Goal: Task Accomplishment & Management: Complete application form

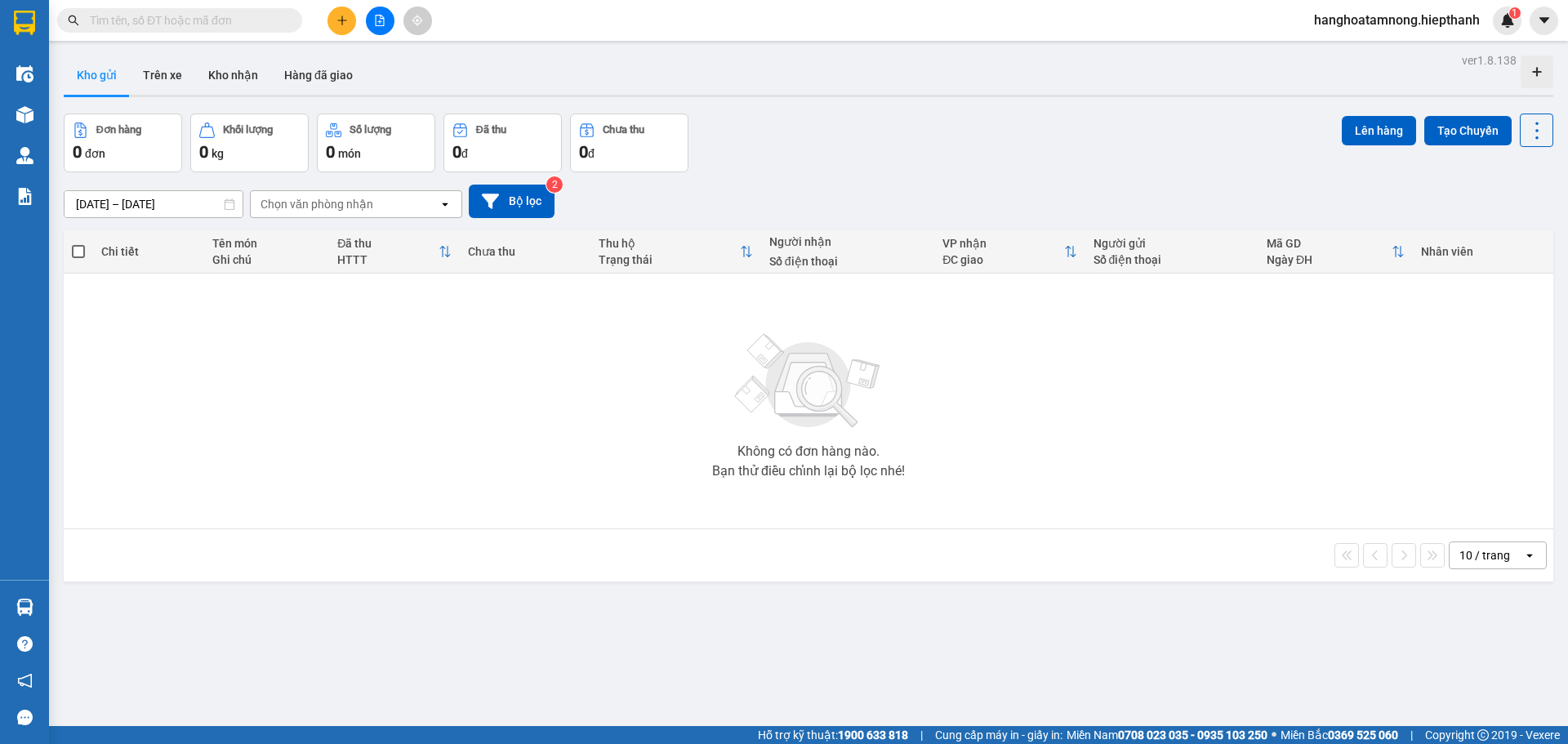
click at [210, 12] on input "text" at bounding box center [186, 21] width 192 height 18
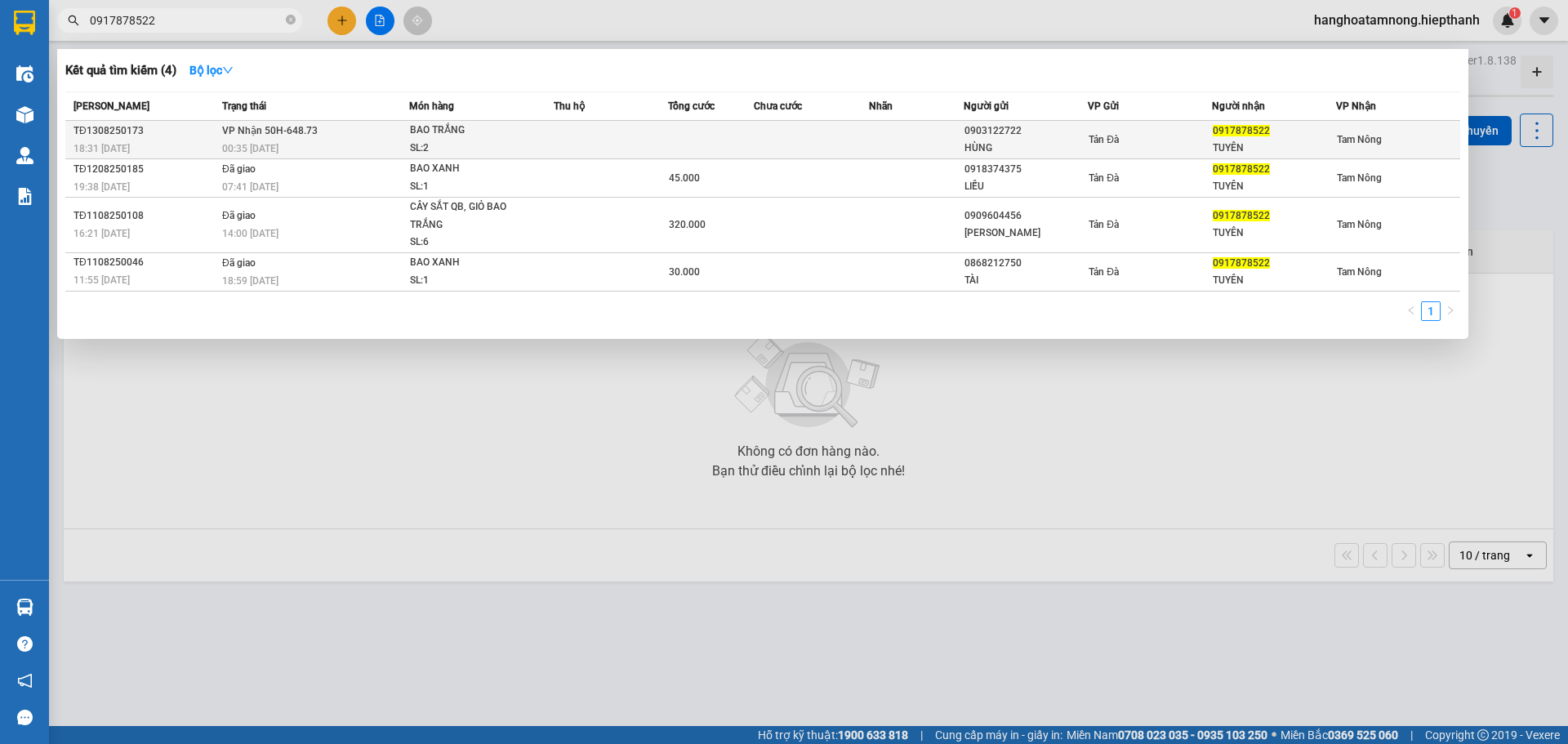
type input "0917878522"
click at [319, 137] on td "VP Nhận 50H-648.73 00:35 - 14/08" at bounding box center [313, 140] width 191 height 39
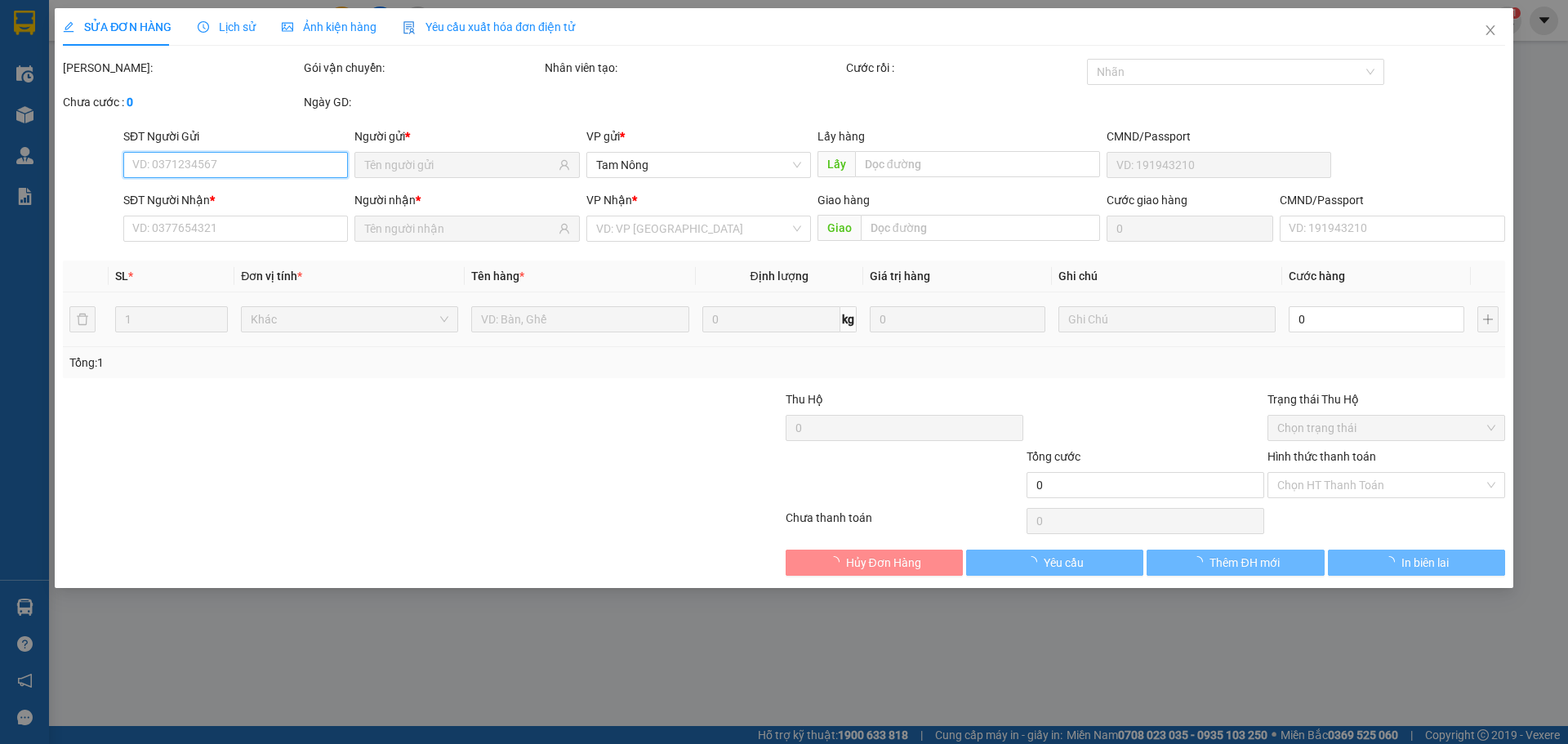
type input "0903122722"
type input "HÙNG"
type input "0917878522"
type input "TUYÊN"
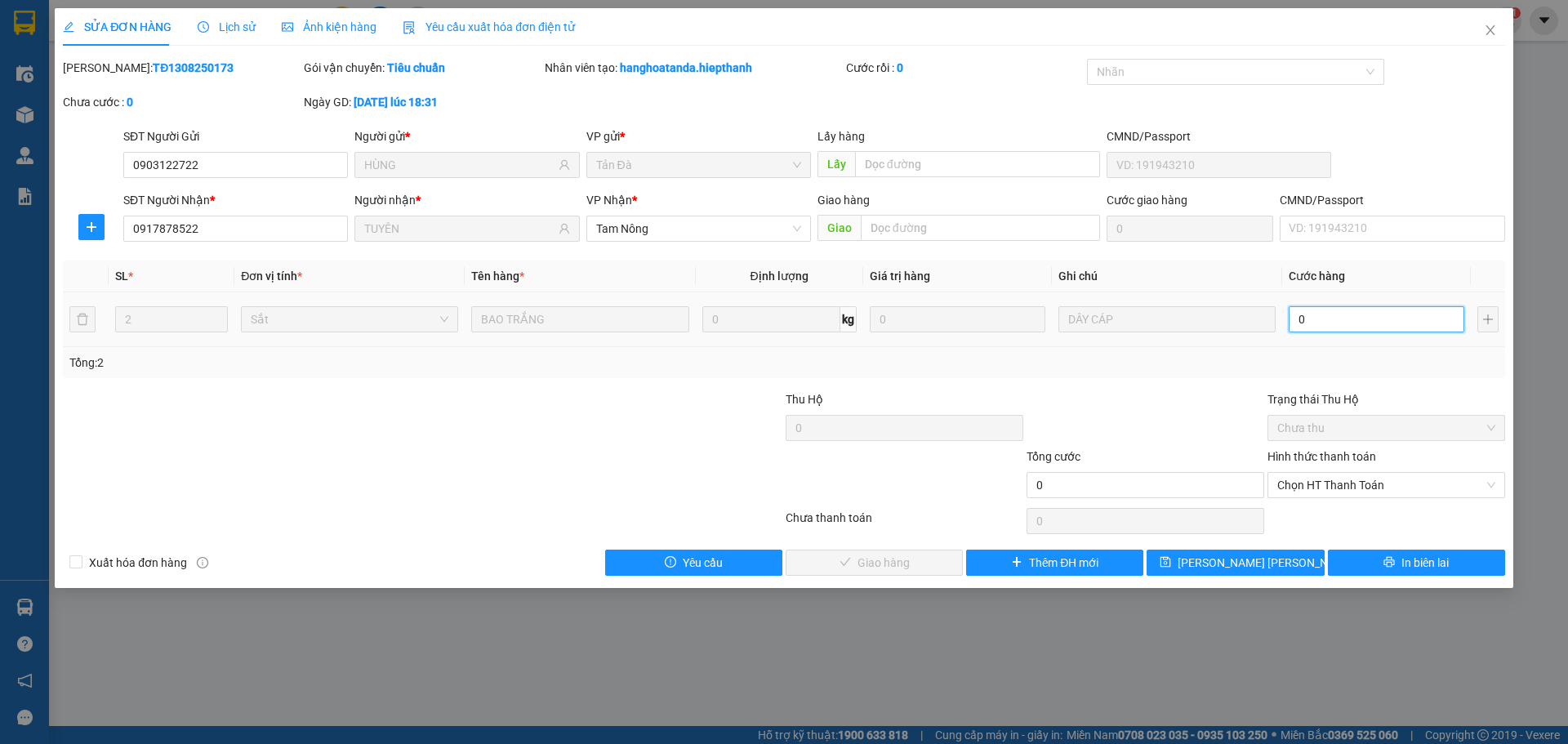
click at [1360, 327] on input "0" at bounding box center [1376, 319] width 175 height 26
type input "1"
type input "10"
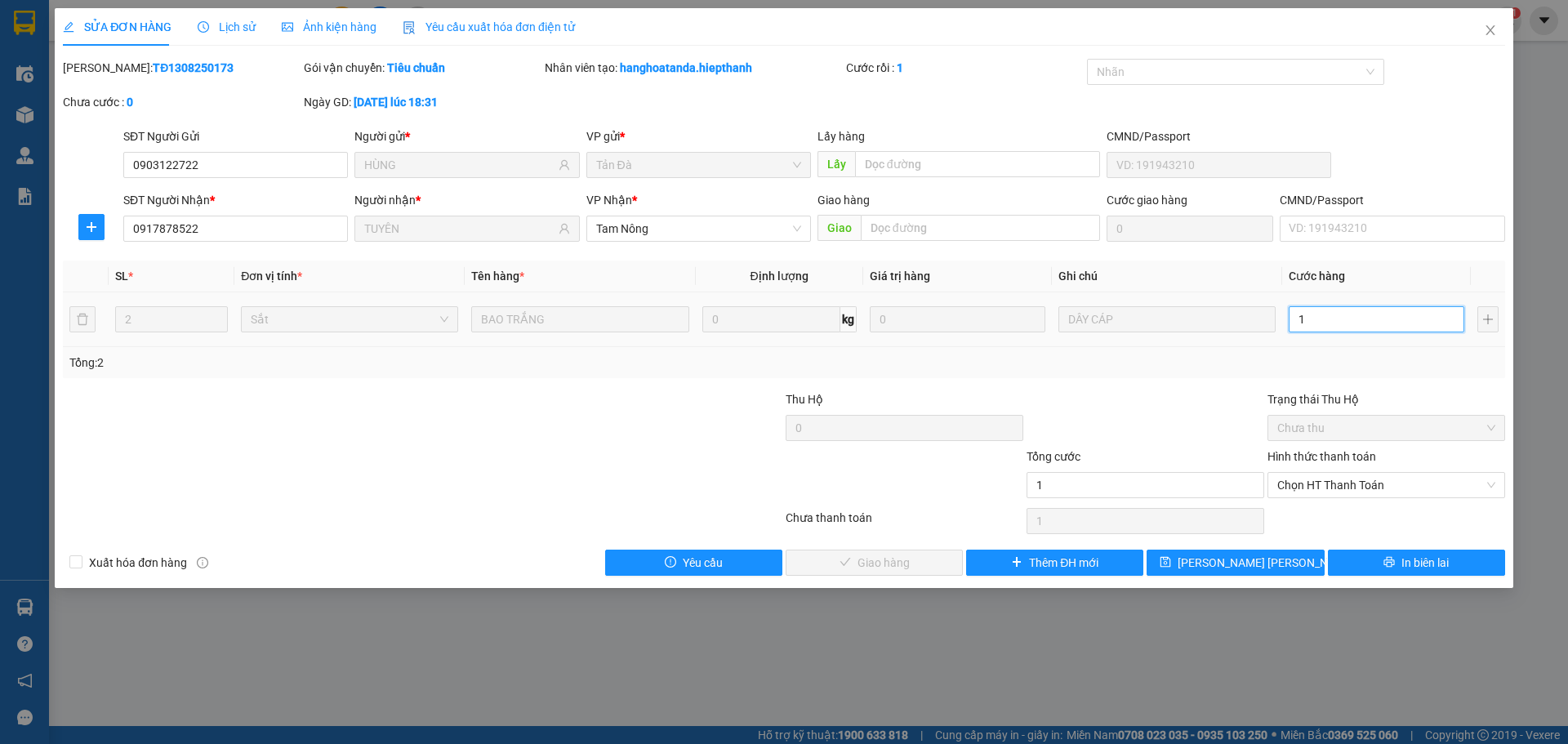
type input "10"
type input "100"
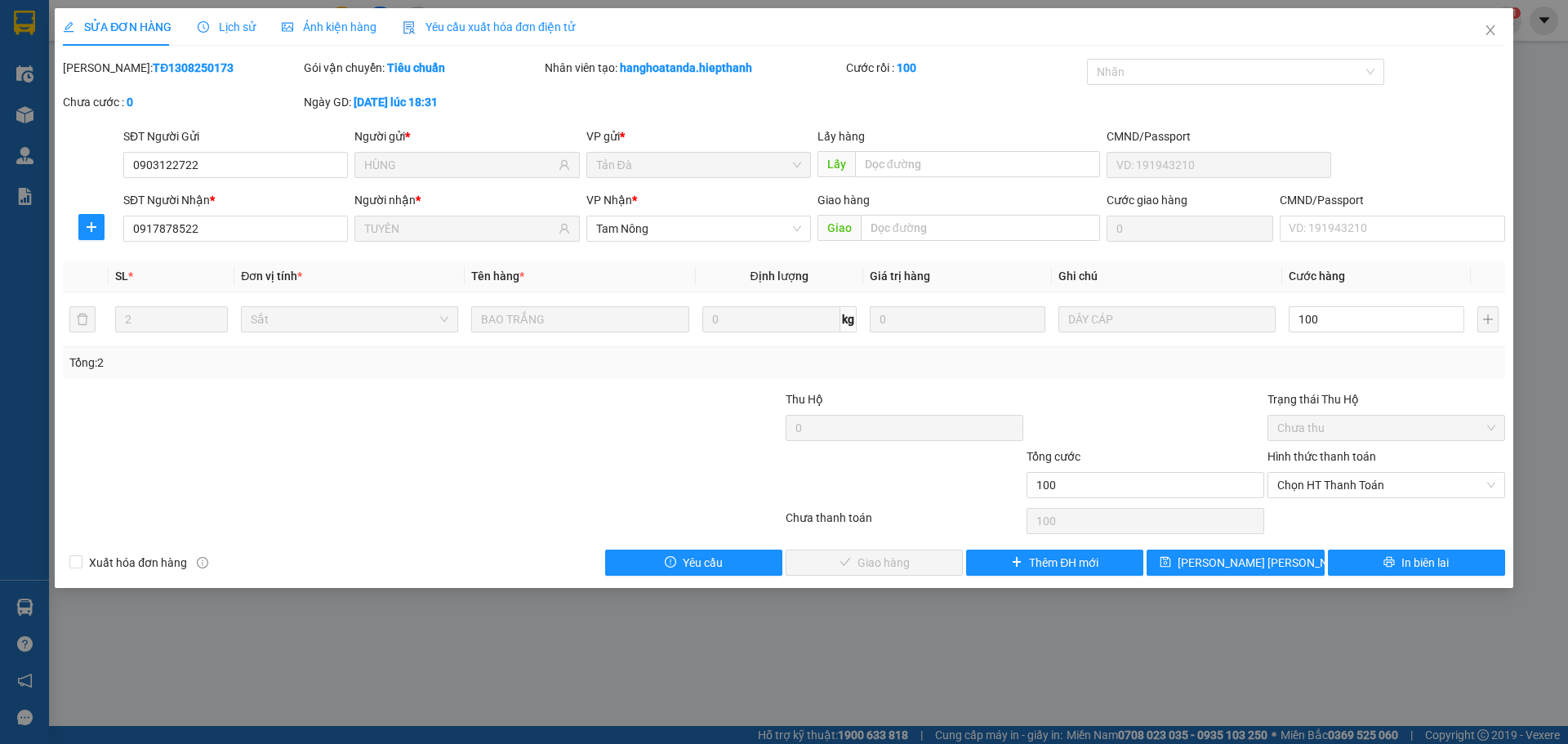
type input "100.000"
click at [1353, 373] on div "Tổng: 2" at bounding box center [783, 362] width 1442 height 31
click at [1331, 482] on span "Chọn HT Thanh Toán" at bounding box center [1387, 484] width 218 height 25
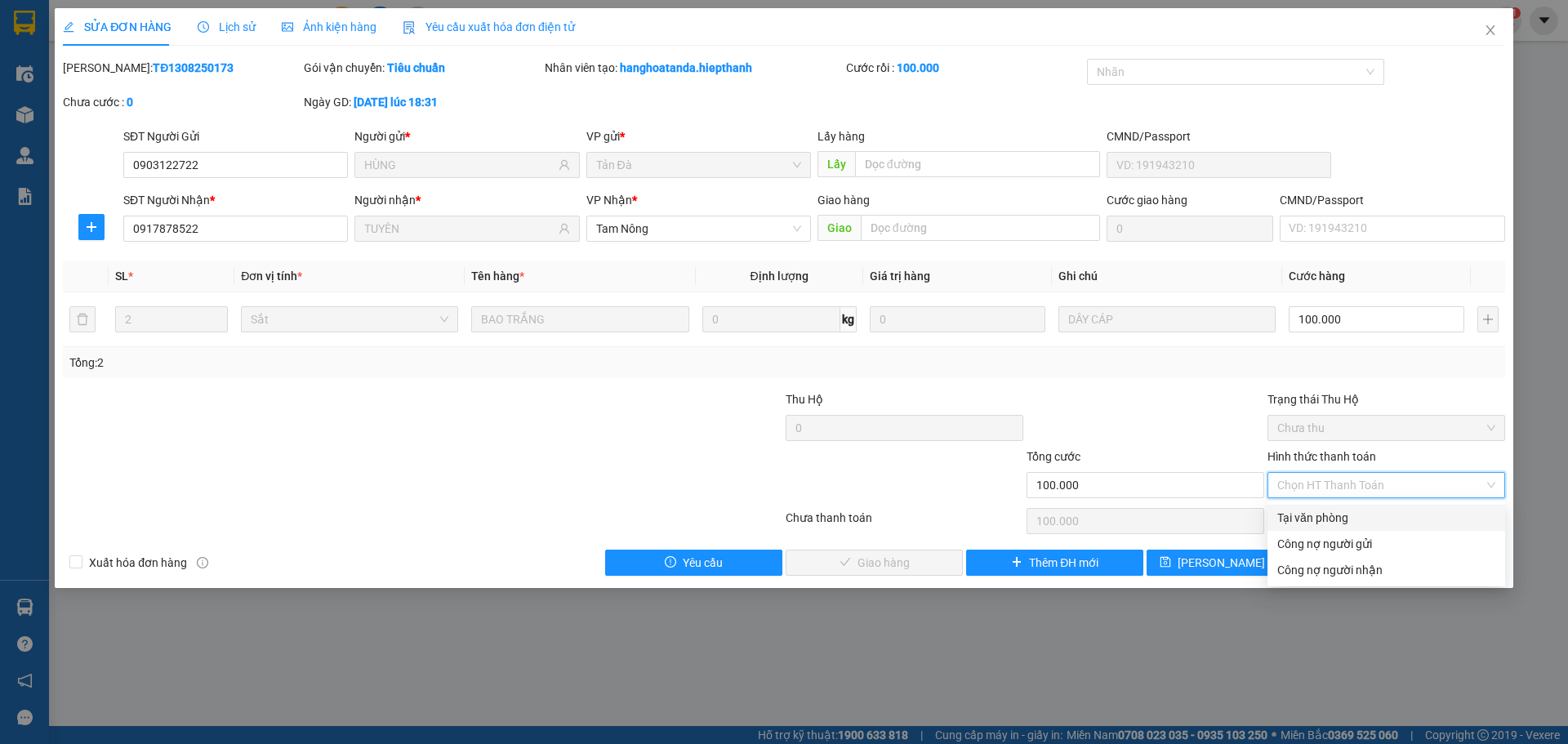
click at [1322, 520] on div "Tại văn phòng" at bounding box center [1387, 517] width 218 height 18
type input "0"
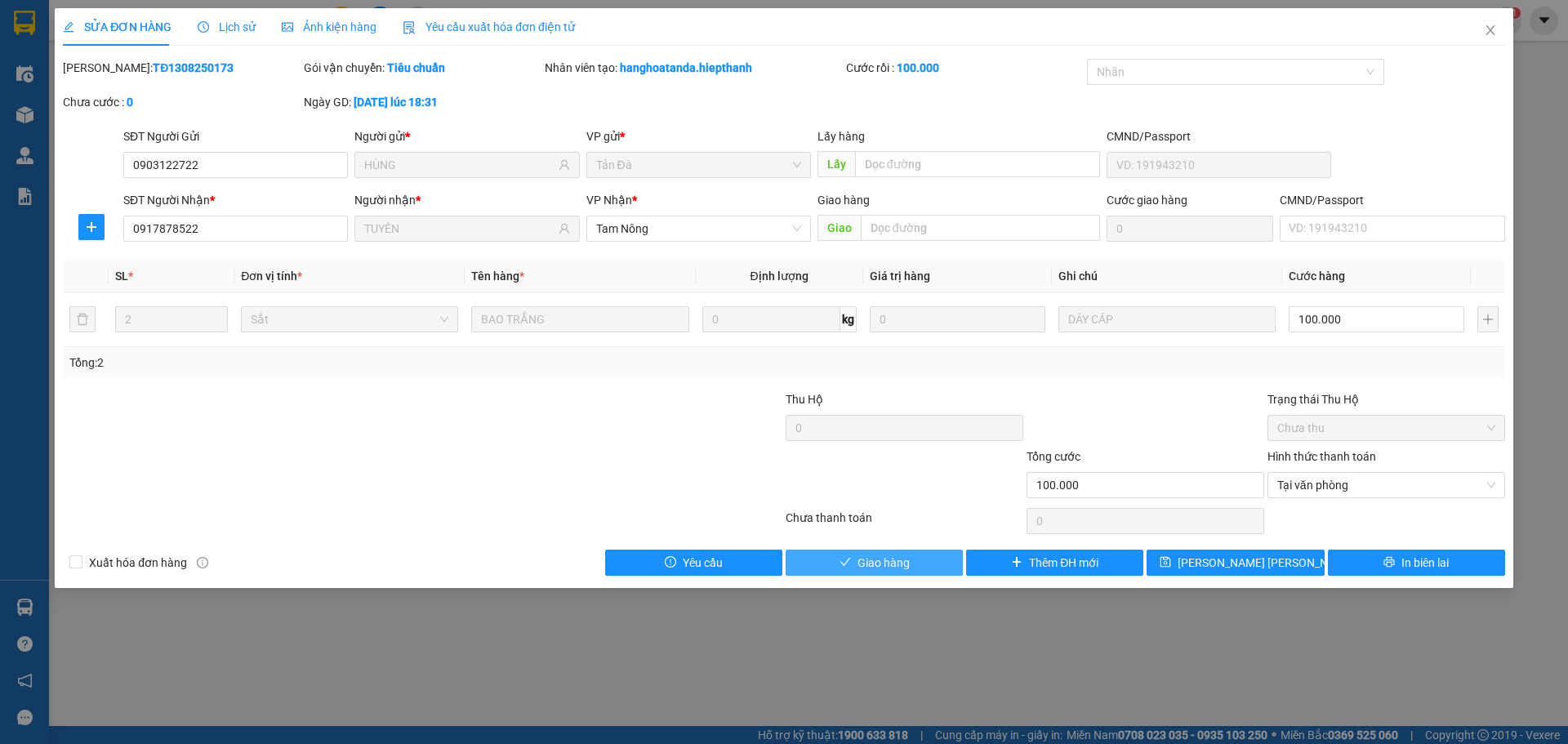
click at [924, 555] on button "Giao hàng" at bounding box center [874, 563] width 177 height 26
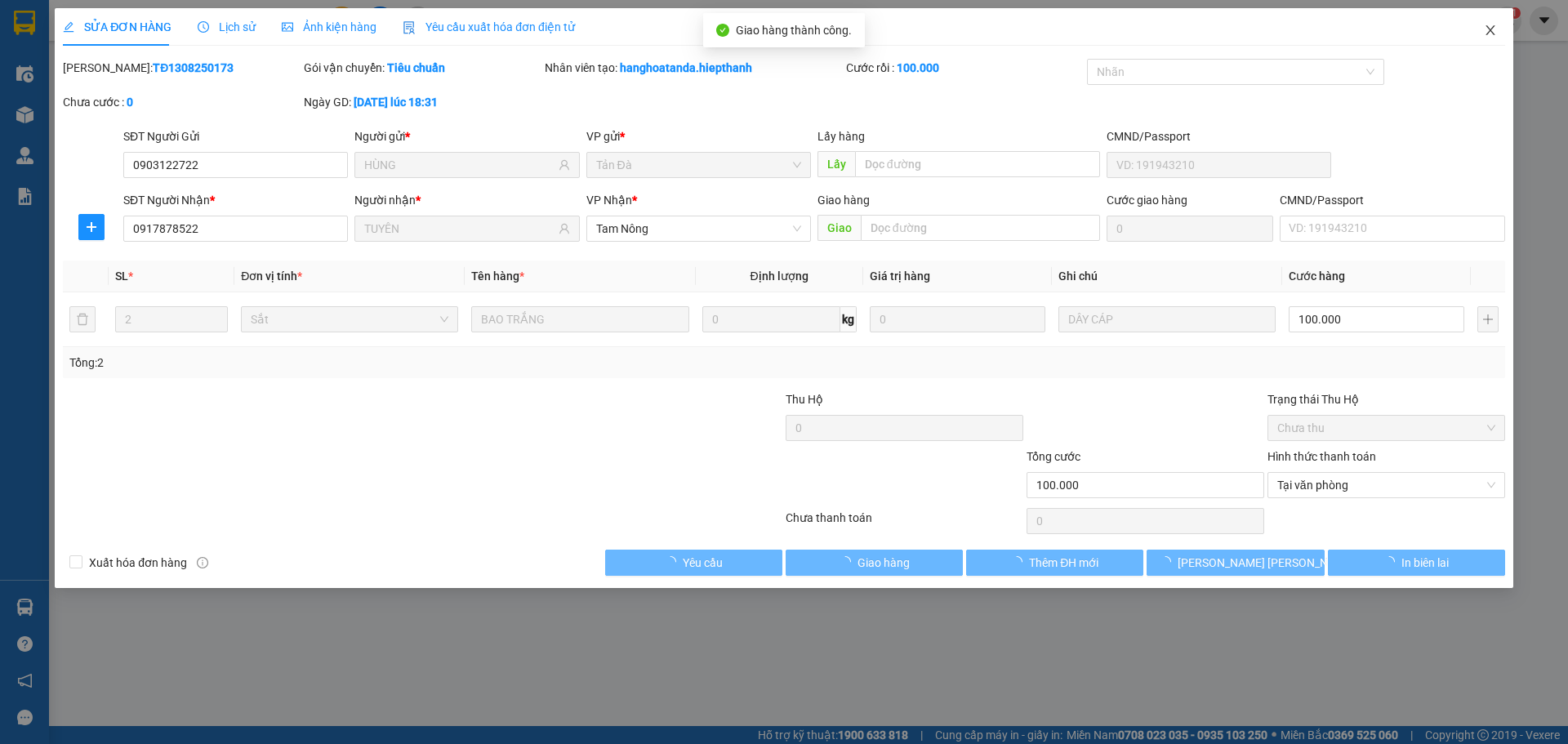
click at [1494, 28] on icon "close" at bounding box center [1490, 31] width 9 height 10
